Goal: Find specific page/section

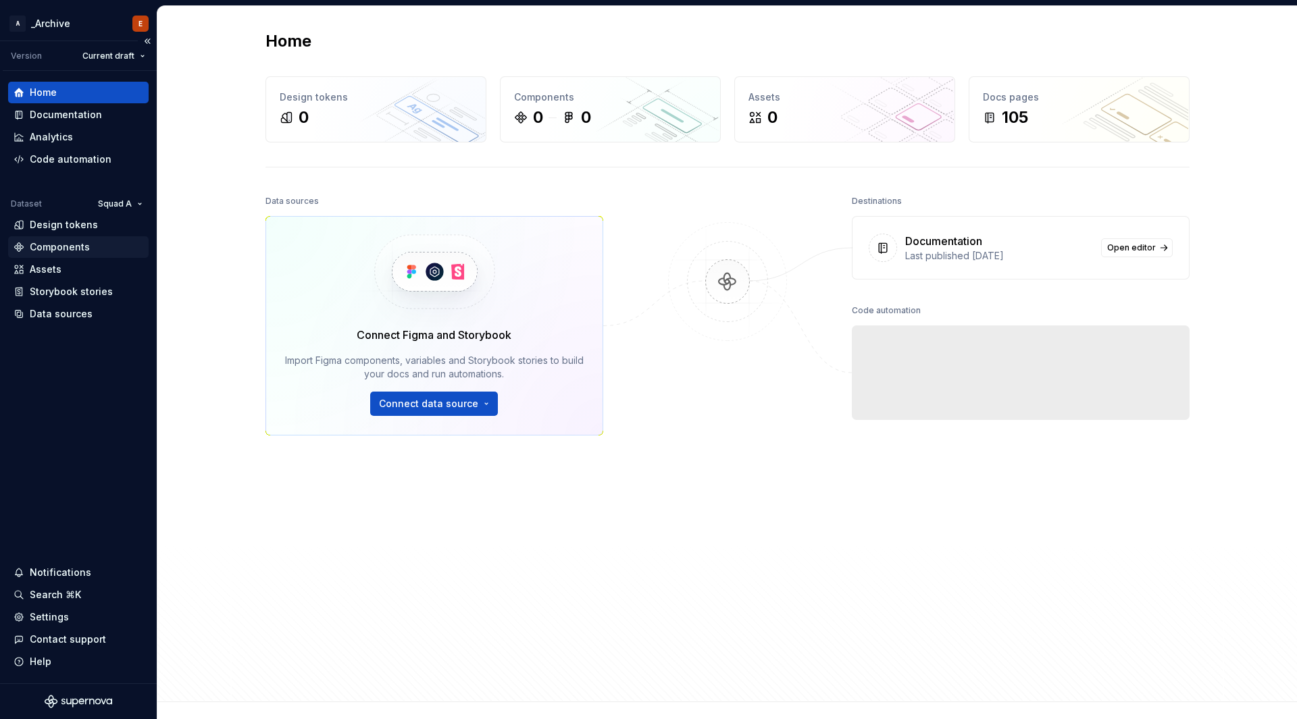
click at [49, 245] on div "Components" at bounding box center [60, 247] width 60 height 14
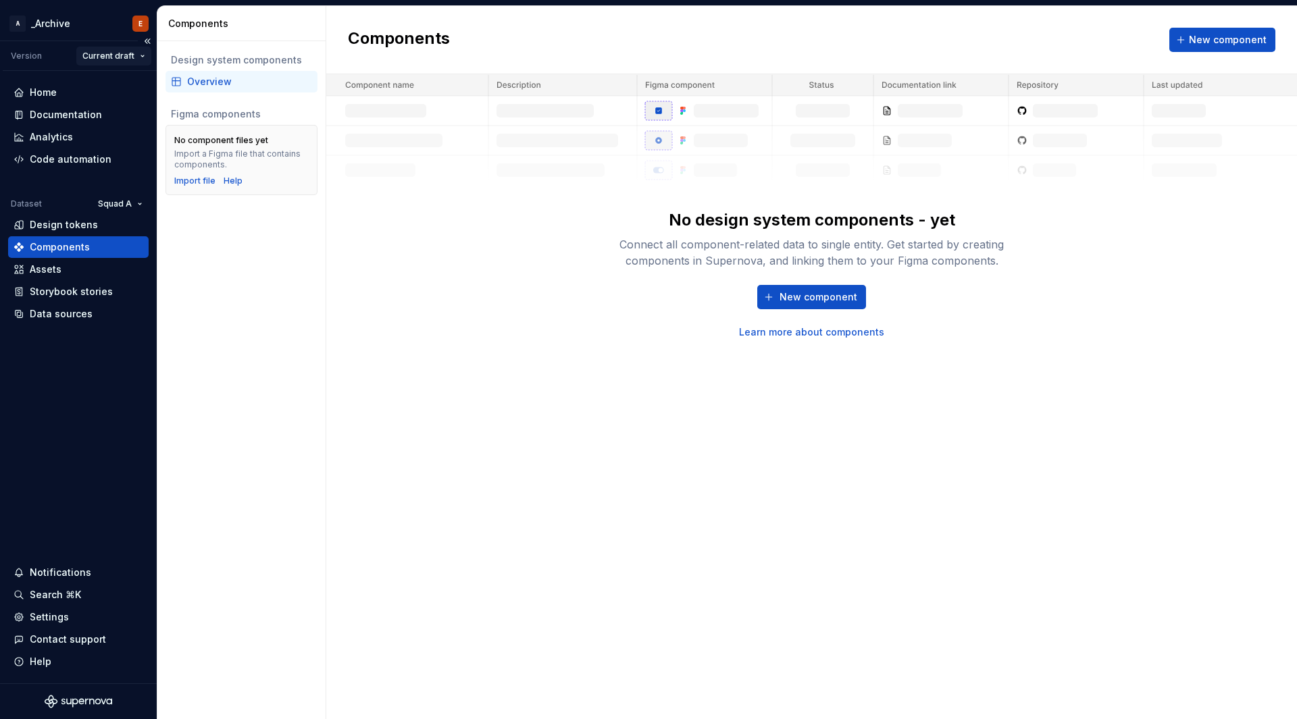
click at [123, 61] on html "A _Archive E Version Current draft Home Documentation Analytics Code automation…" at bounding box center [648, 359] width 1297 height 719
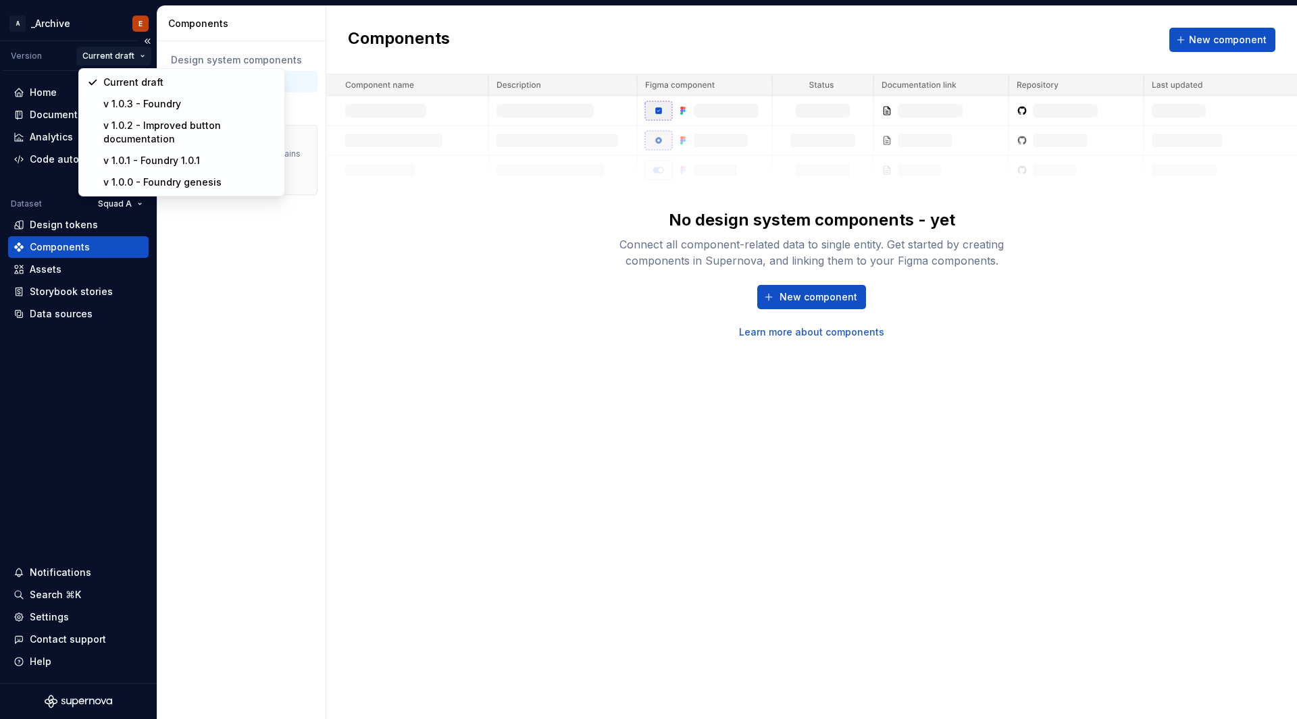
click at [123, 61] on html "A _Archive E Version Current draft Home Documentation Analytics Code automation…" at bounding box center [648, 359] width 1297 height 719
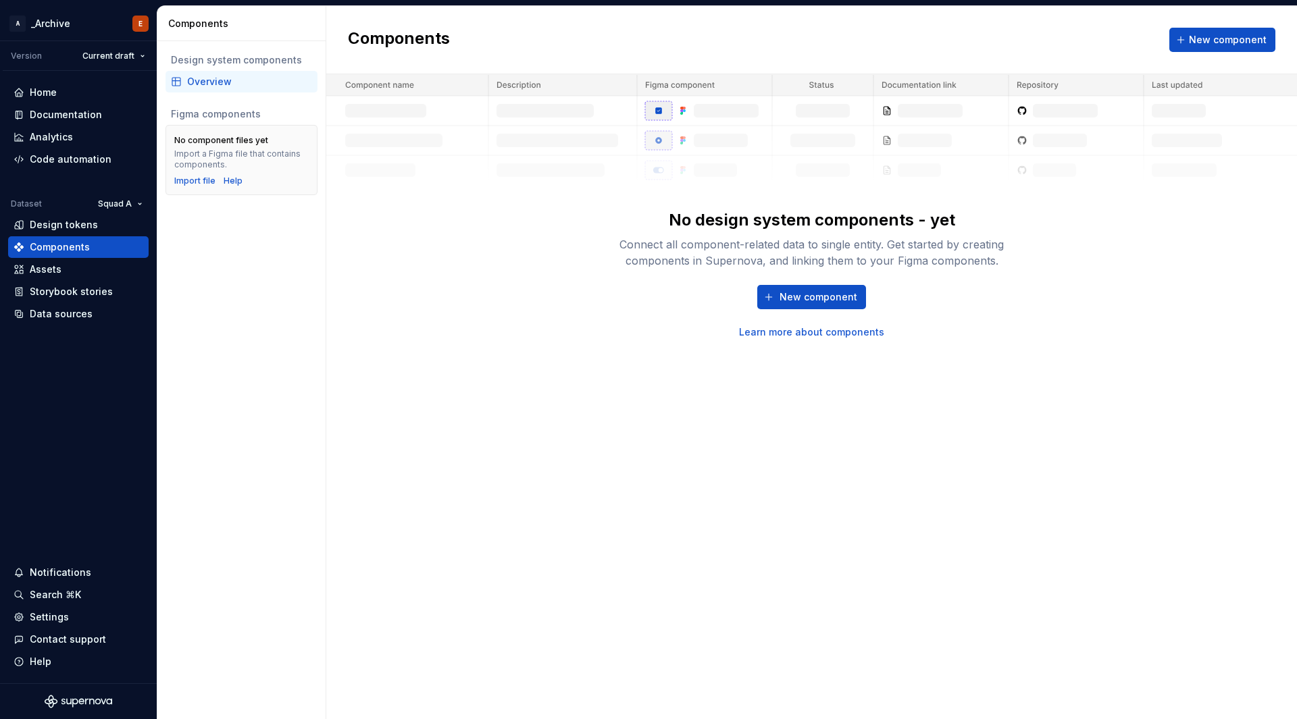
click at [393, 431] on div "Components New component No design system components - yet Connect all componen…" at bounding box center [811, 362] width 970 height 713
